Goal: Task Accomplishment & Management: Manage account settings

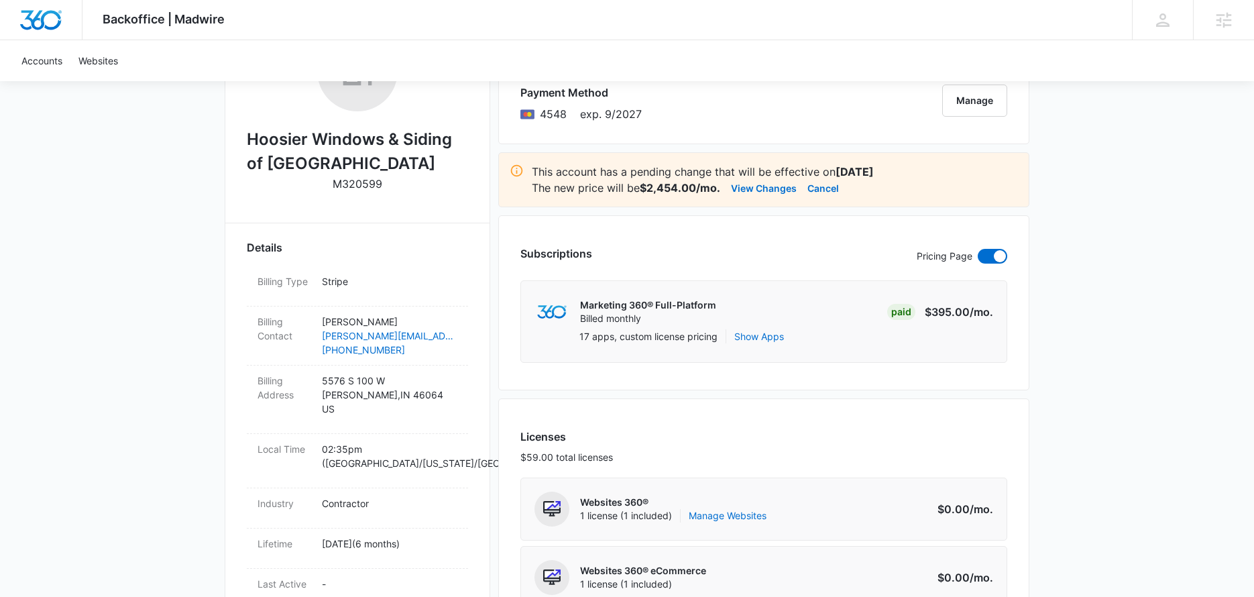
scroll to position [249, 0]
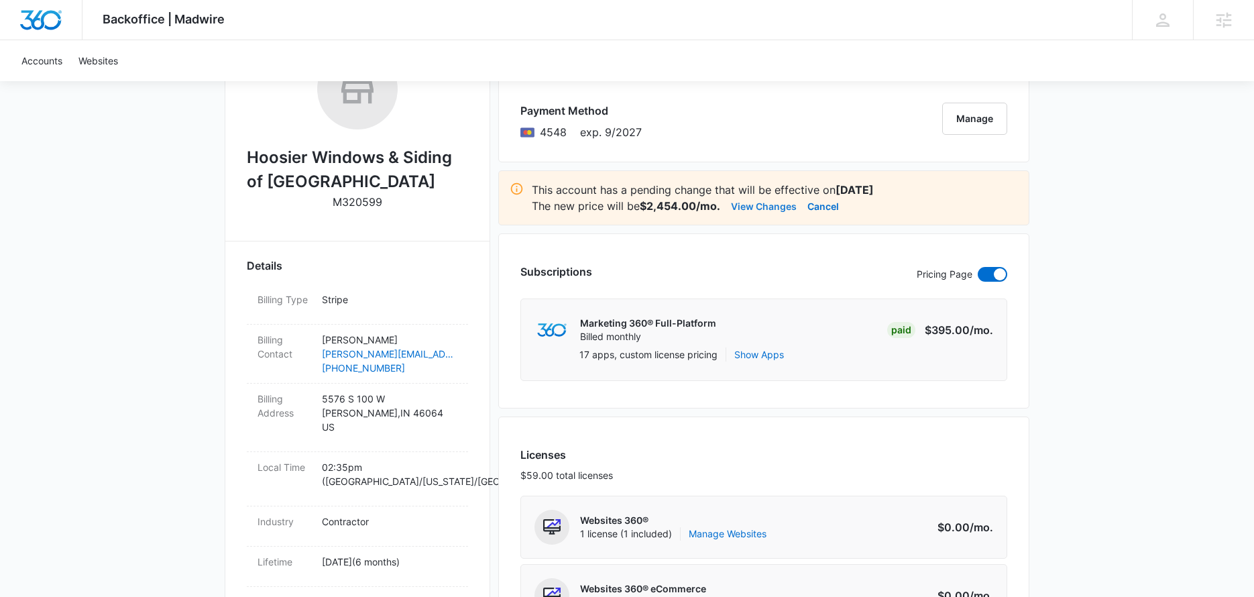
click at [763, 213] on button "View Changes" at bounding box center [764, 206] width 66 height 16
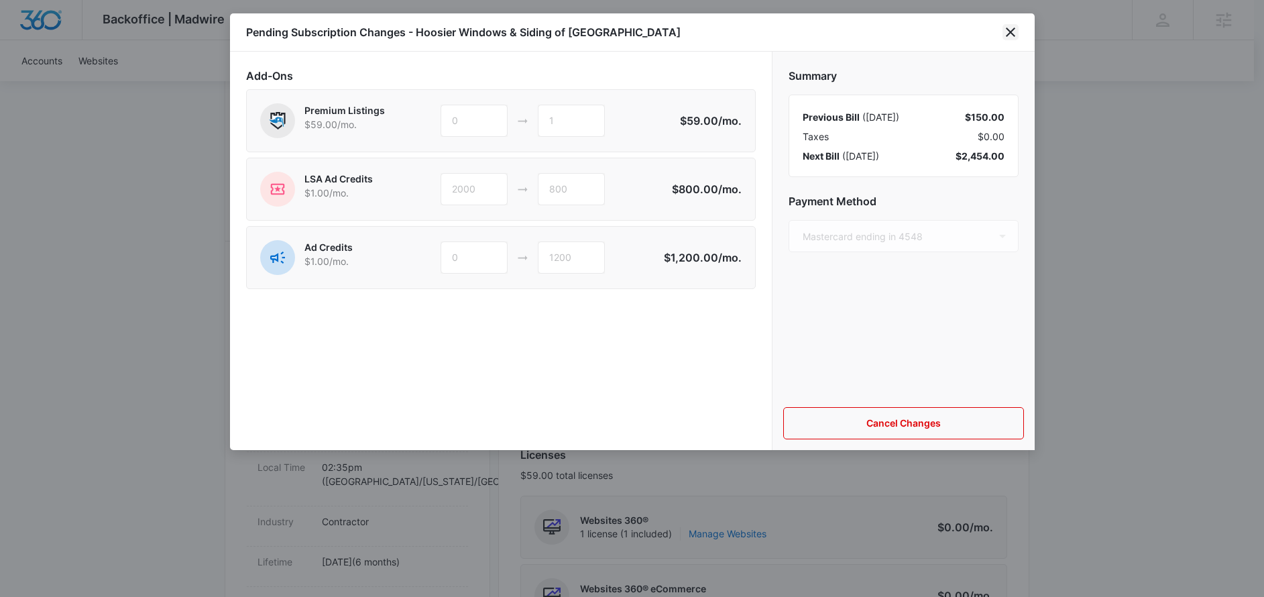
click at [1014, 32] on icon "close" at bounding box center [1011, 32] width 16 height 16
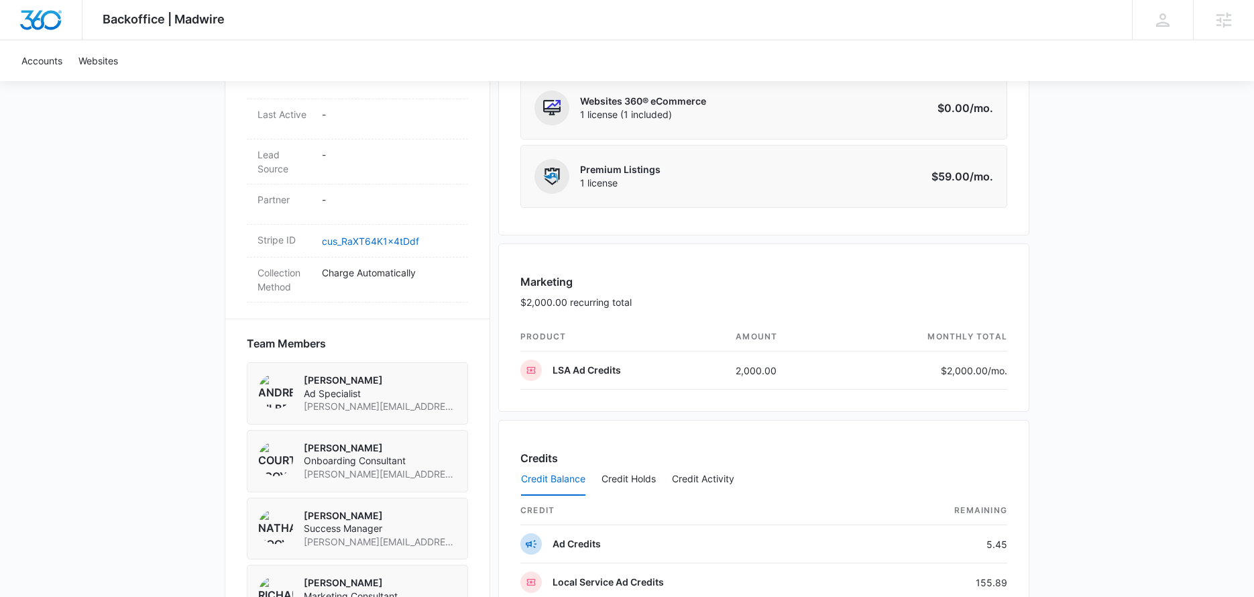
scroll to position [726, 0]
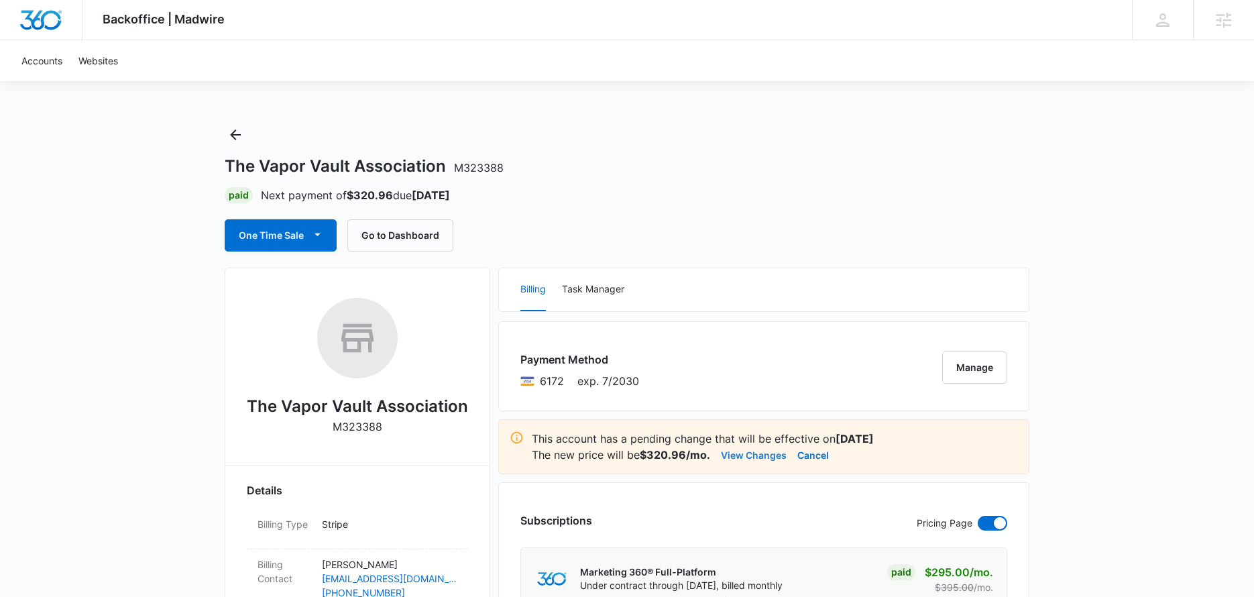
click at [771, 458] on button "View Changes" at bounding box center [754, 455] width 66 height 16
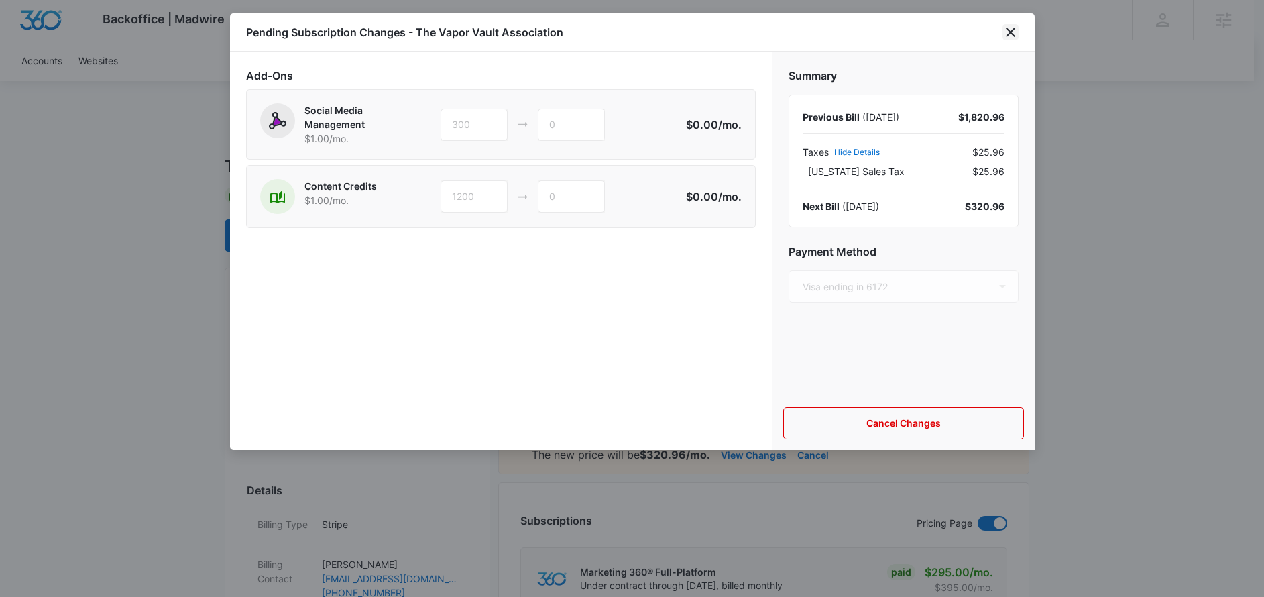
click at [1008, 34] on icon "close" at bounding box center [1010, 32] width 9 height 9
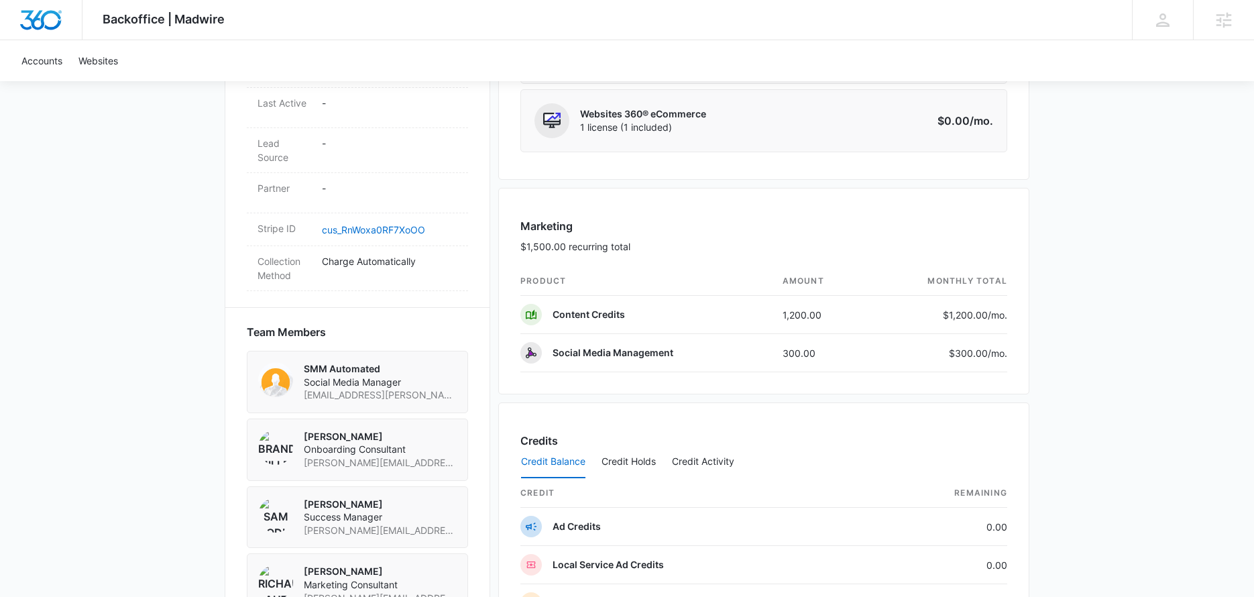
scroll to position [1203, 0]
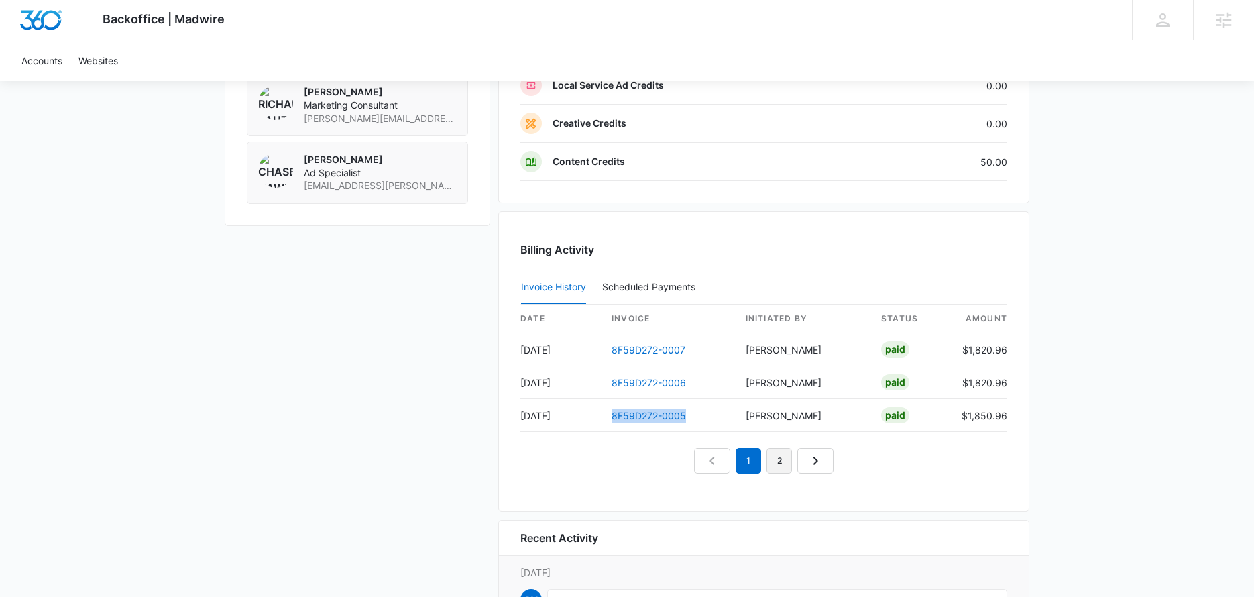
click at [783, 456] on link "2" at bounding box center [779, 460] width 25 height 25
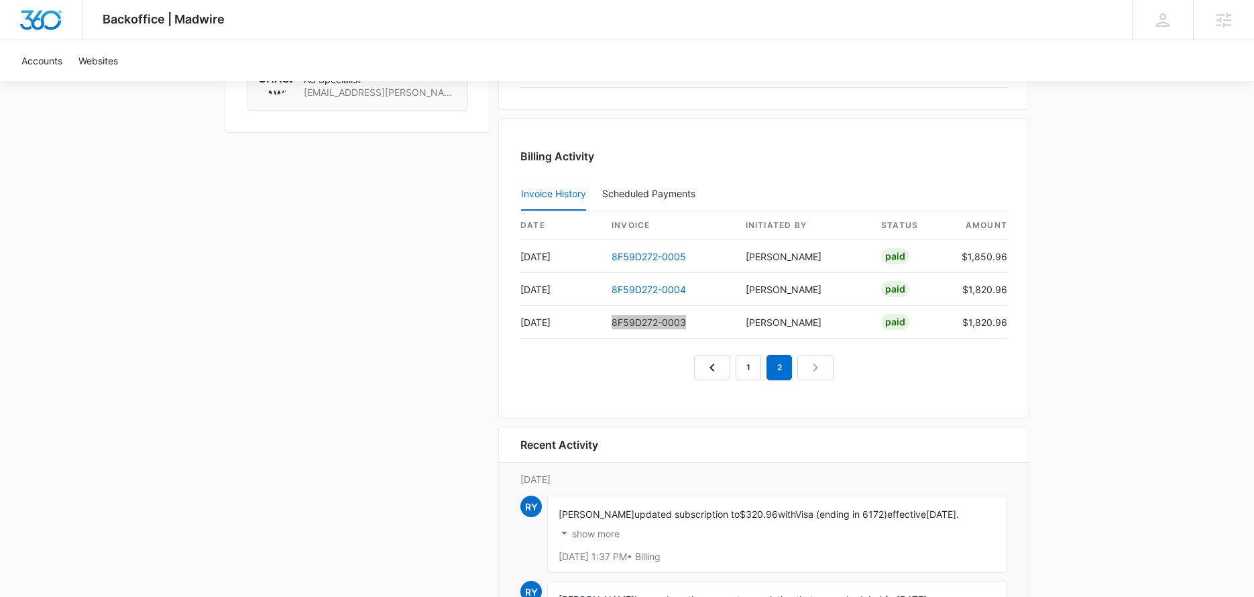
scroll to position [0, 0]
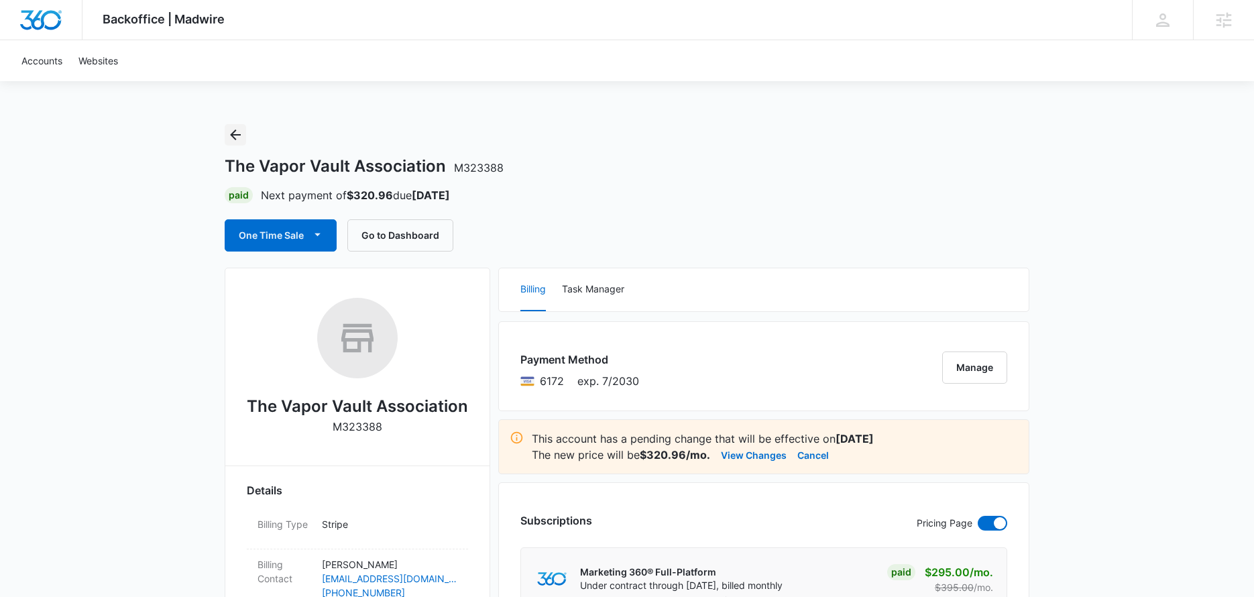
click at [237, 132] on icon "Back" at bounding box center [235, 135] width 16 height 16
